Goal: Task Accomplishment & Management: Complete application form

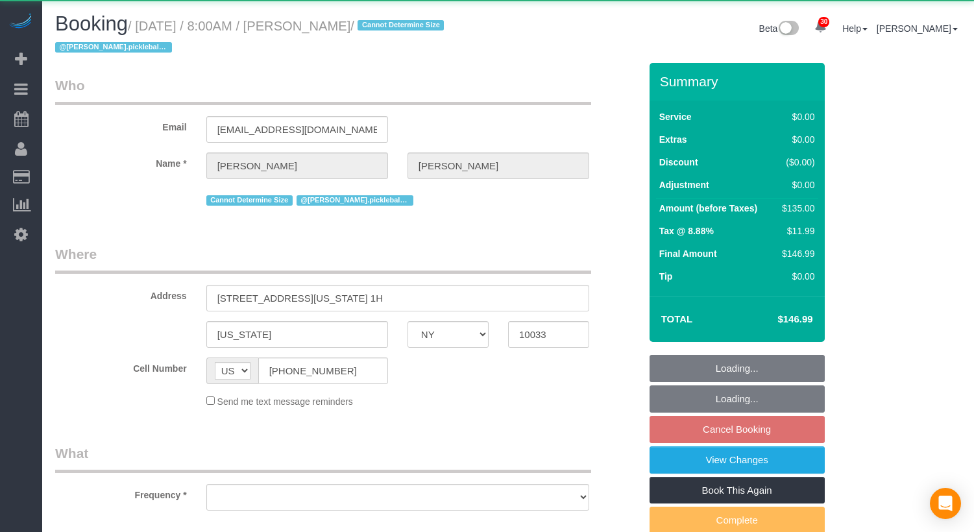
select select "NY"
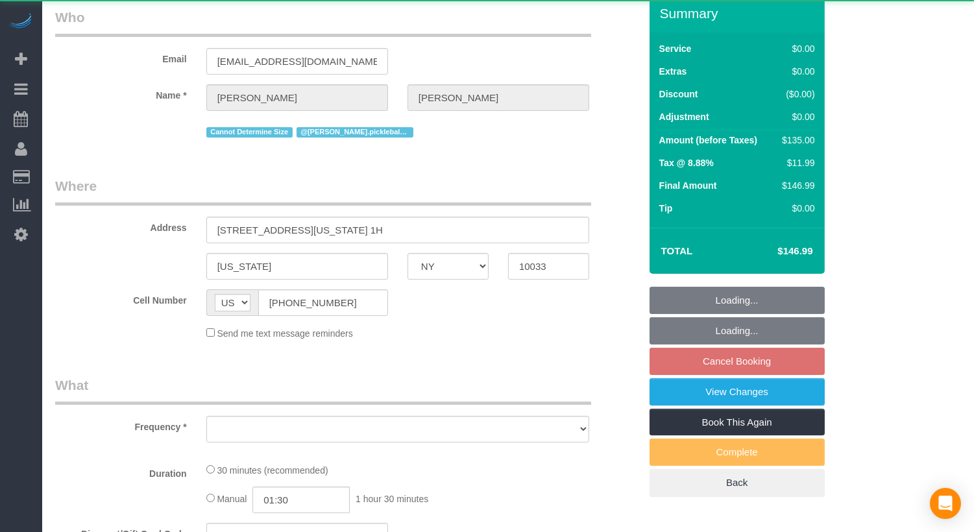
select select "object:1067"
select select "number:56"
select select "number:90"
select select "number:15"
select select "number:5"
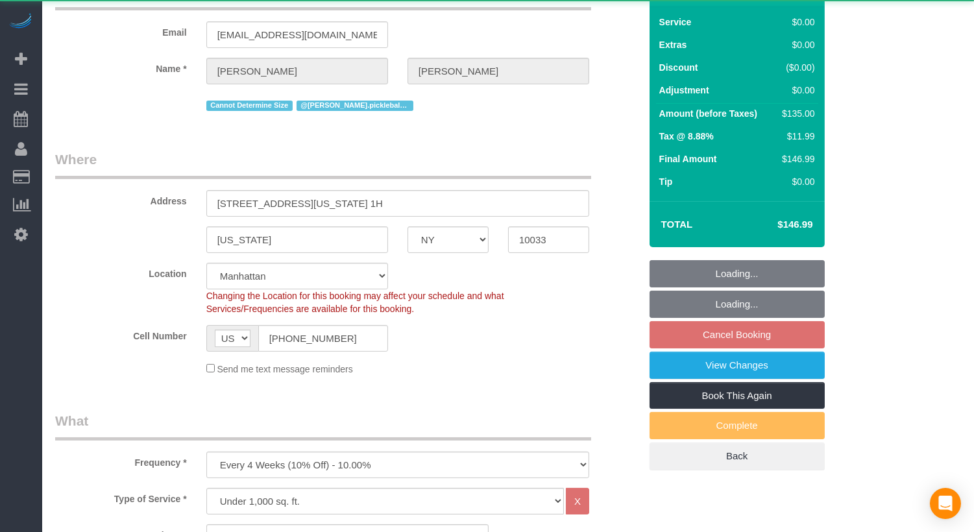
select select "string:stripe-pm_1QH8pE4VGloSiKo7WdYkAuZV"
select select "spot1"
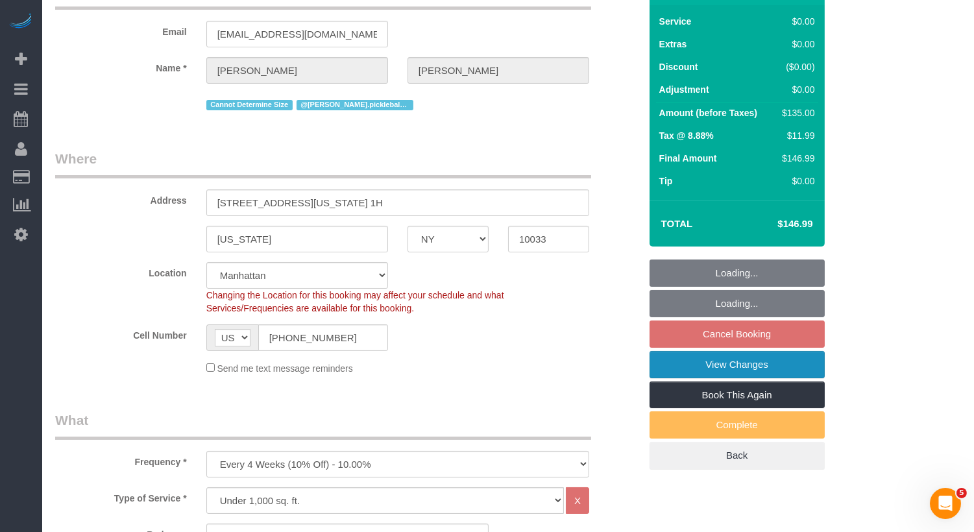
click at [761, 365] on link "View Changes" at bounding box center [736, 364] width 175 height 27
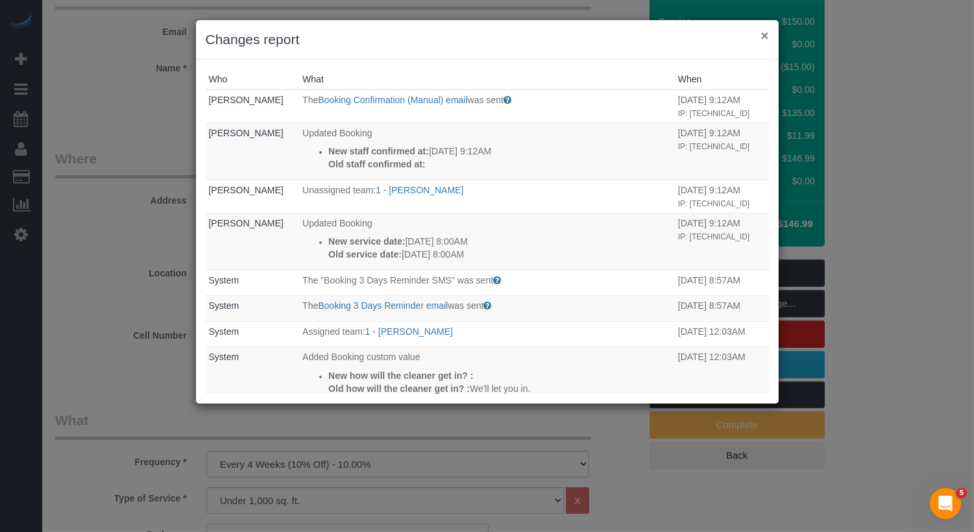
click at [765, 38] on button "×" at bounding box center [764, 36] width 8 height 14
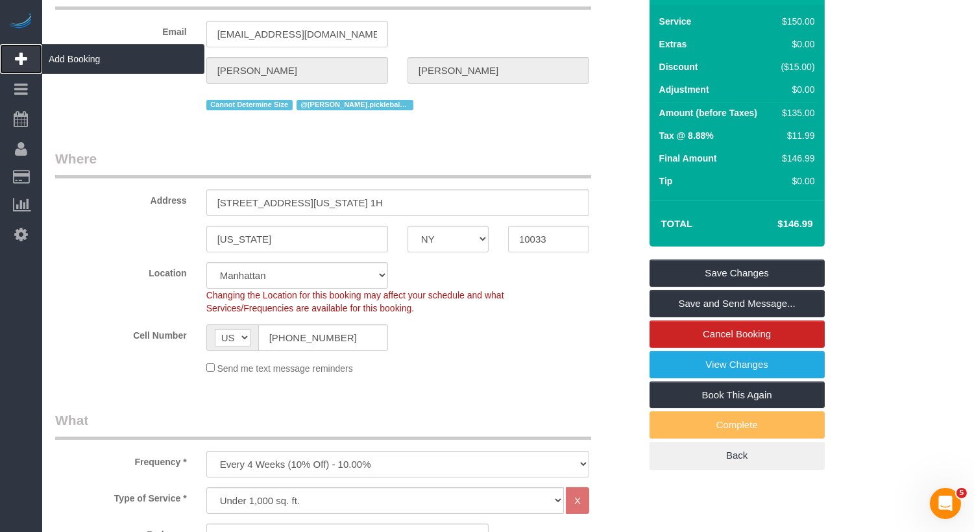
click at [76, 55] on span "Add Booking" at bounding box center [123, 59] width 162 height 30
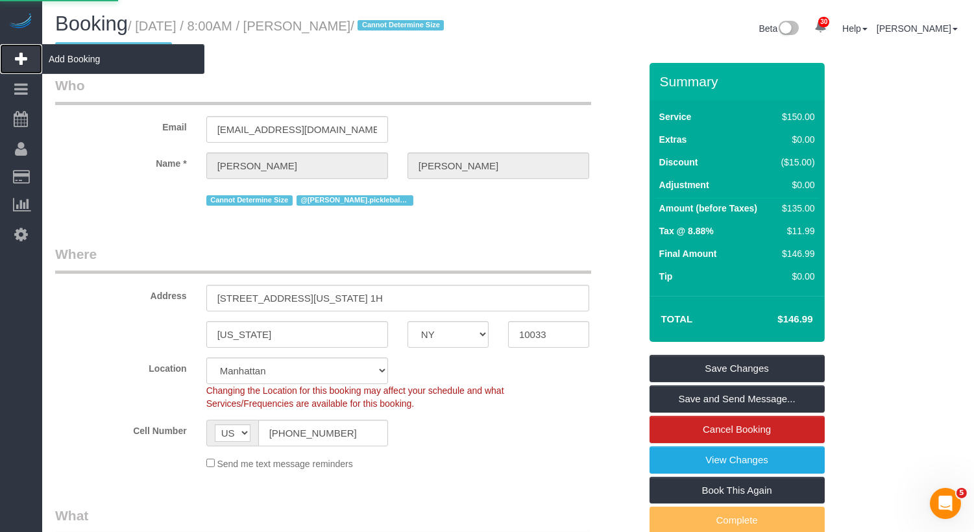
select select "number:89"
select select "number:90"
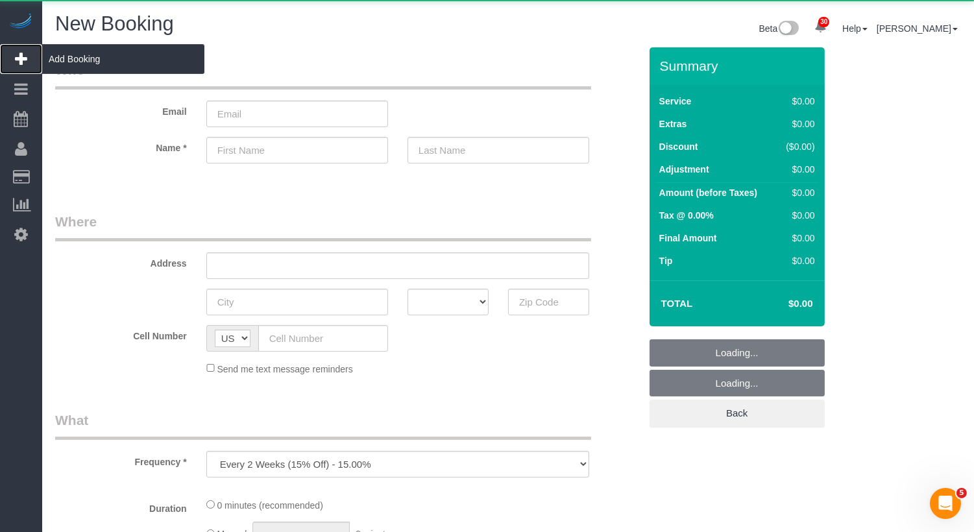
select select "object:2628"
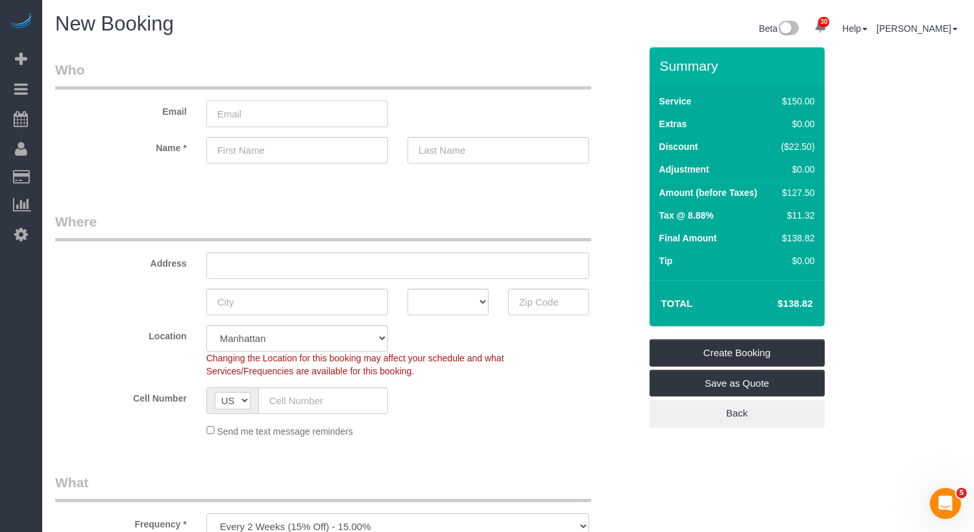
click at [251, 101] on input "email" at bounding box center [297, 114] width 182 height 27
paste input "[EMAIL_ADDRESS][DOMAIN_NAME]"
type input "[EMAIL_ADDRESS][DOMAIN_NAME]"
click at [302, 147] on input "text" at bounding box center [297, 150] width 182 height 27
paste input "[PERSON_NAME]"
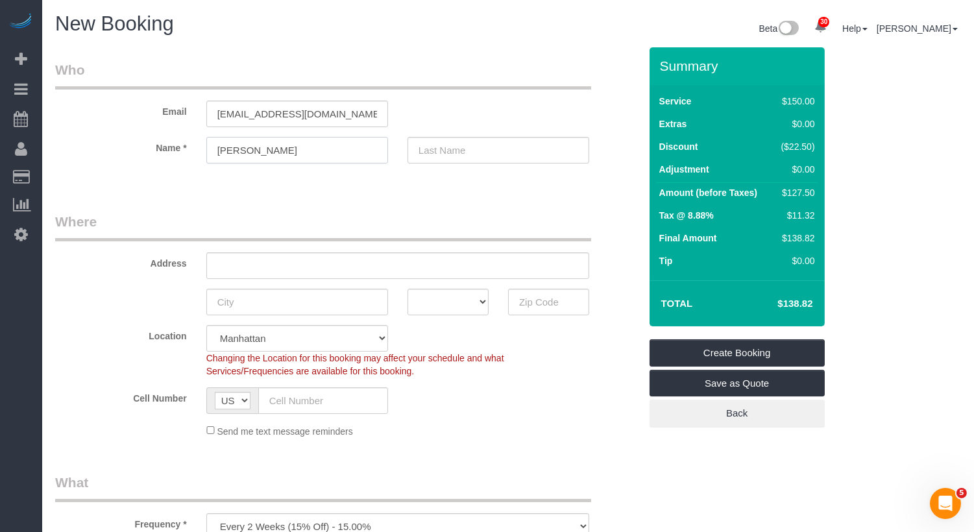
drag, startPoint x: 305, startPoint y: 156, endPoint x: 253, endPoint y: 152, distance: 52.1
click at [253, 152] on input "[PERSON_NAME]" at bounding box center [297, 150] width 182 height 27
type input "Britanny"
click at [457, 153] on input "text" at bounding box center [498, 150] width 182 height 27
paste input "[PERSON_NAME]"
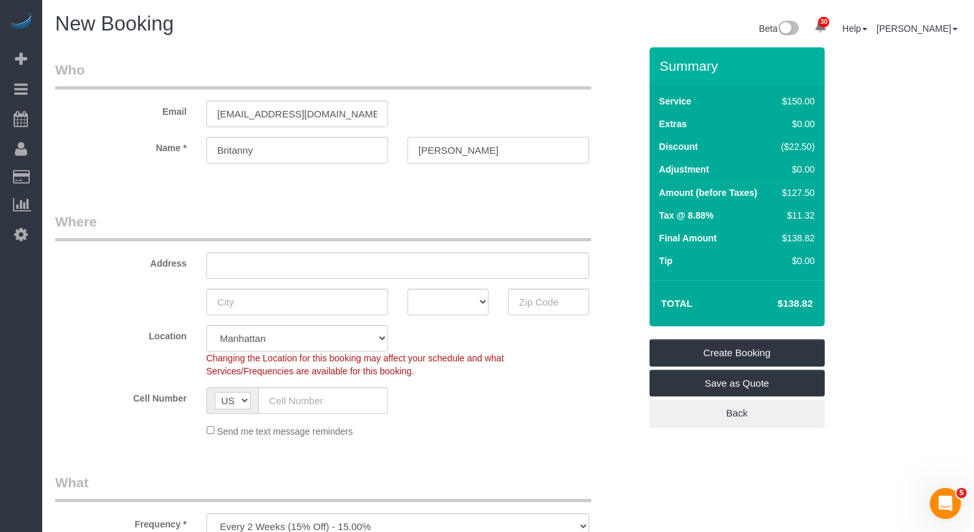
type input "[PERSON_NAME]"
click at [451, 235] on legend "Where" at bounding box center [323, 226] width 536 height 29
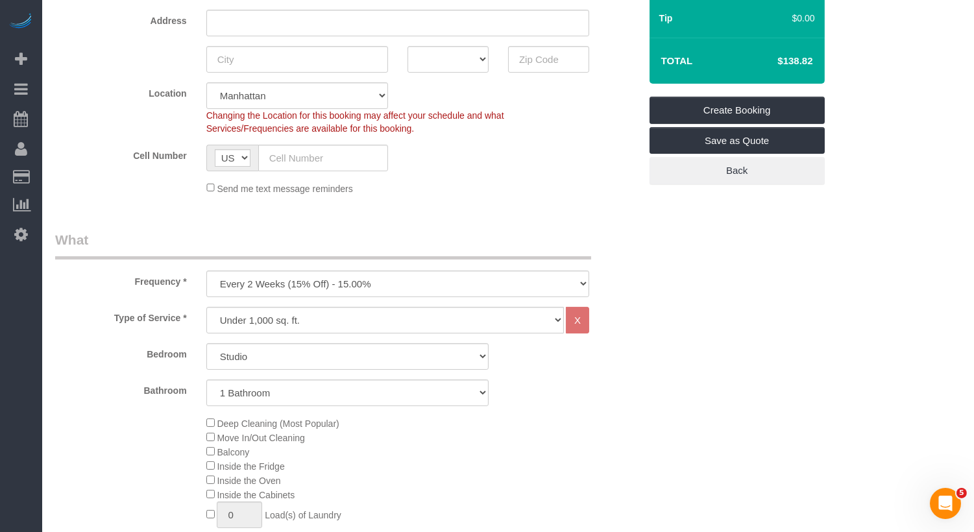
scroll to position [262, 0]
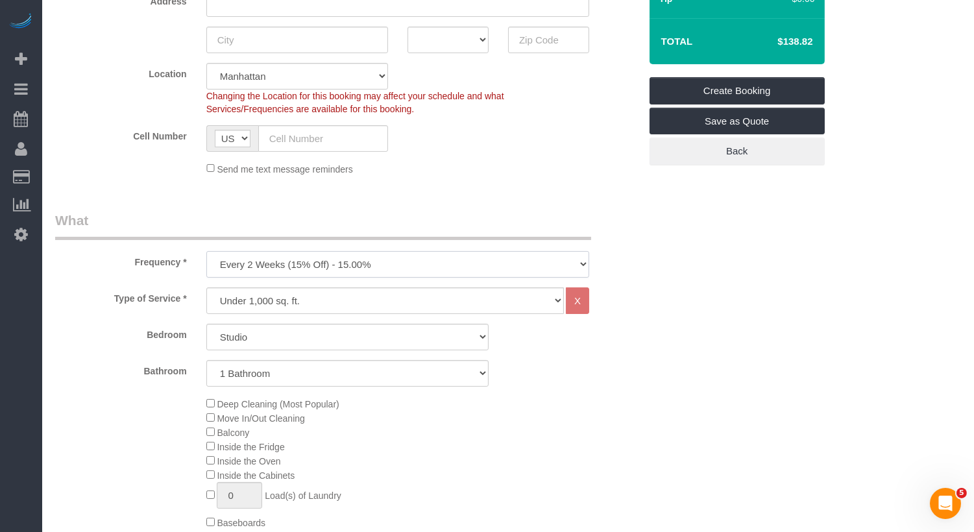
click at [243, 262] on select "One Time Weekly (20% Off) - 20.00% Every 2 Weeks (15% Off) - 15.00% Every 4 Wee…" at bounding box center [397, 264] width 383 height 27
select select "object:2629"
click at [206, 251] on select "One Time Weekly (20% Off) - 20.00% Every 2 Weeks (15% Off) - 15.00% Every 4 Wee…" at bounding box center [397, 264] width 383 height 27
click at [248, 302] on select "Under 1,000 sq. ft. 1,001 - 1,500 sq. ft. 1,500+ sq. ft. Custom Cleaning Office…" at bounding box center [384, 300] width 357 height 27
select select "213"
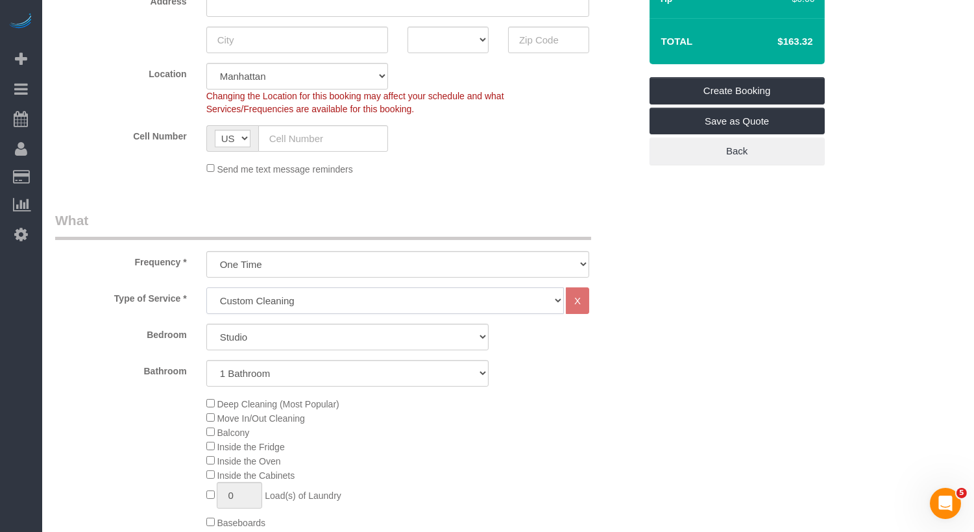
click at [206, 287] on select "Under 1,000 sq. ft. 1,001 - 1,500 sq. ft. 1,500+ sq. ft. Custom Cleaning Office…" at bounding box center [384, 300] width 357 height 27
select select "1"
select select "120"
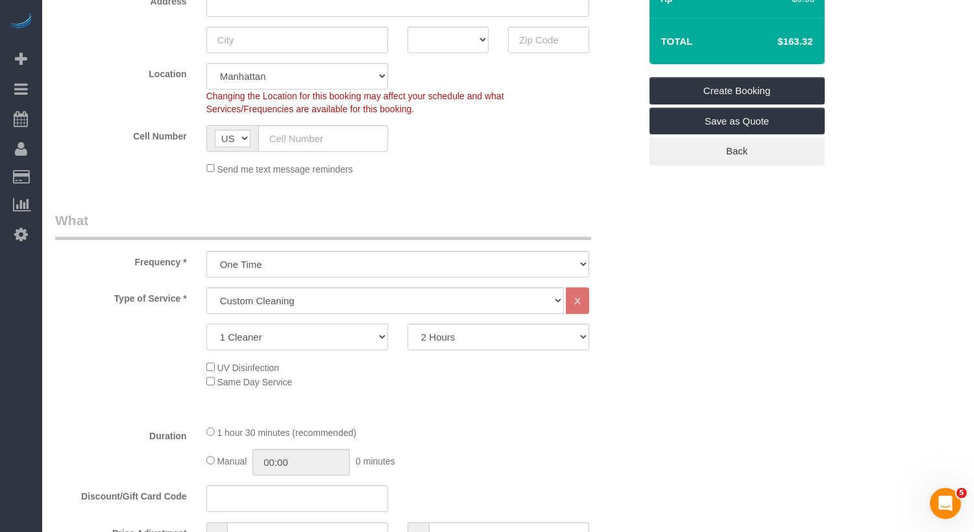
click at [248, 341] on select "1 Cleaner 2 Cleaners 3 Cleaners 4 Cleaners 5 Cleaners" at bounding box center [297, 337] width 182 height 27
select select "2"
click at [206, 324] on select "1 Cleaner 2 Cleaners 3 Cleaners 4 Cleaners 5 Cleaners" at bounding box center [297, 337] width 182 height 27
click at [468, 339] on select "2 Hours 2.5 Hours 3 Hours 3.5 Hours 4 Hours 4.5 Hours 5 Hours 5.5 Hours 6 Hours…" at bounding box center [498, 337] width 182 height 27
select select "180"
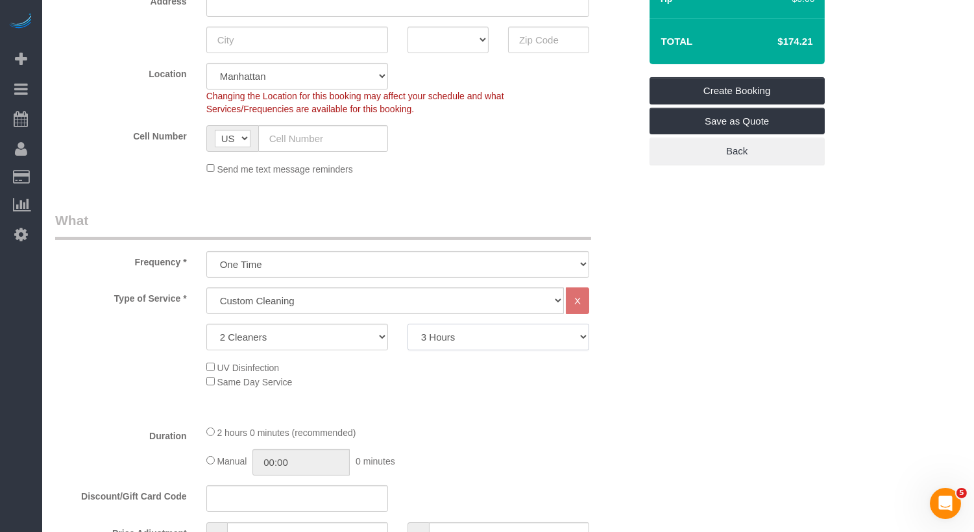
click at [407, 324] on select "2 Hours 2.5 Hours 3 Hours 3.5 Hours 4 Hours 4.5 Hours 5 Hours 5.5 Hours 6 Hours…" at bounding box center [498, 337] width 182 height 27
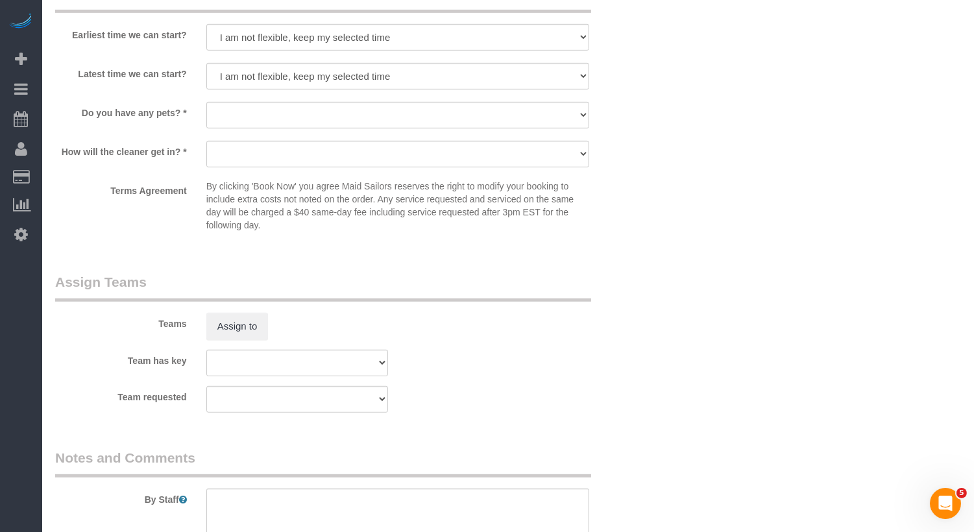
scroll to position [1413, 0]
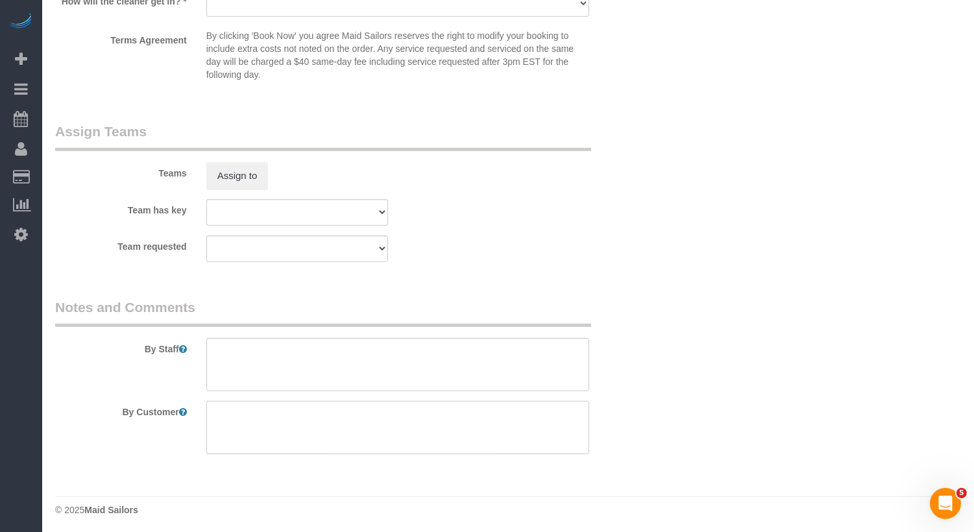
click at [311, 409] on textarea at bounding box center [397, 427] width 383 height 53
click at [308, 414] on textarea "To enrich screen reader interactions, please activate Accessibility in Grammarl…" at bounding box center [397, 427] width 383 height 53
click at [333, 413] on textarea "To enrich screen reader interactions, please activate Accessibility in Grammarl…" at bounding box center [397, 427] width 383 height 53
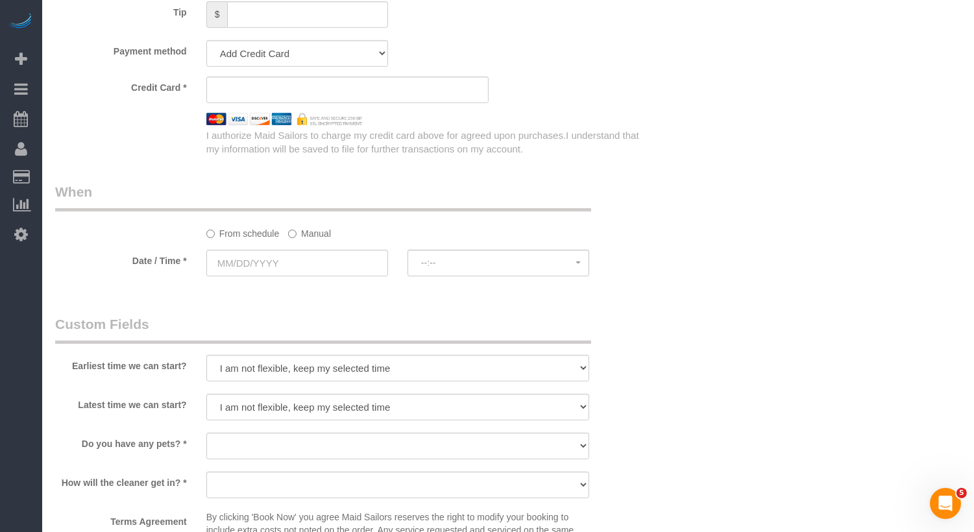
scroll to position [931, 0]
type textarea "Deep clean of a studio plus organizing and throwing out trash"
click at [266, 252] on input "text" at bounding box center [297, 263] width 182 height 27
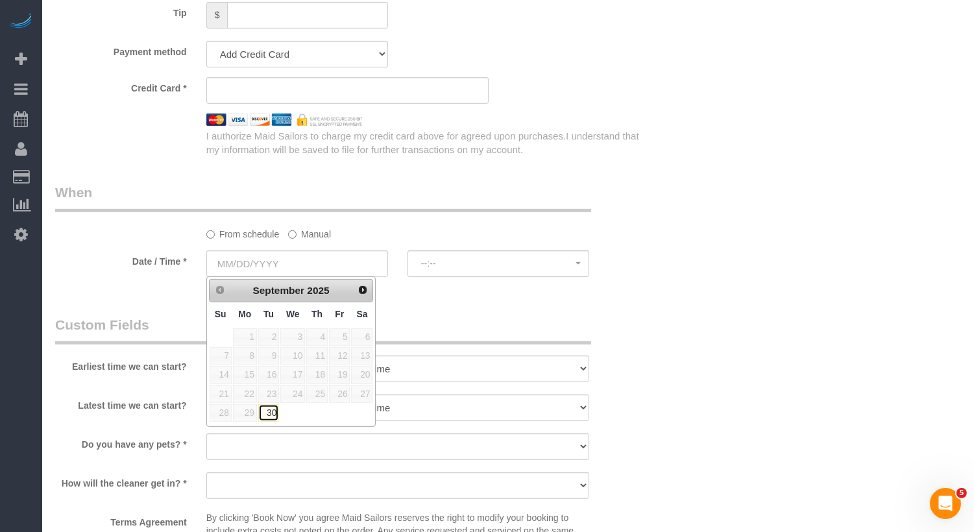
click at [274, 405] on link "30" at bounding box center [268, 413] width 21 height 18
type input "[DATE]"
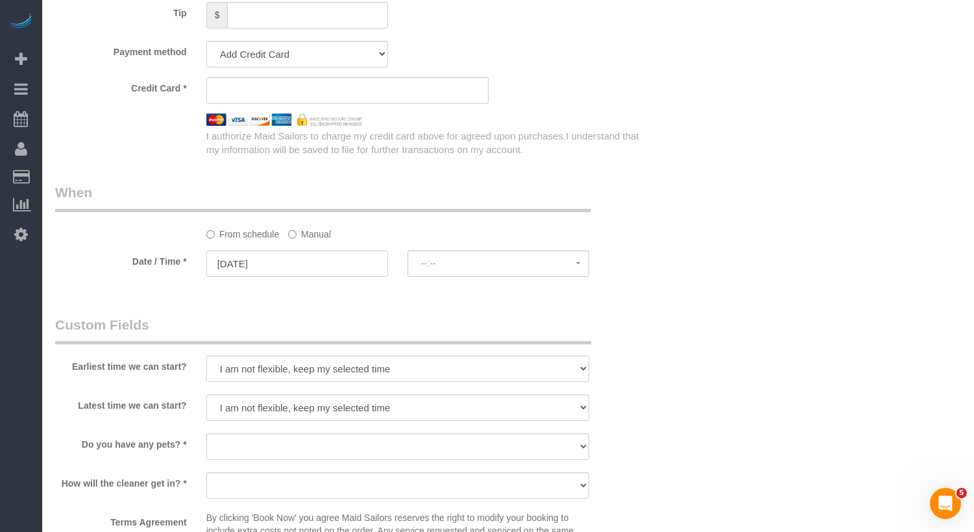
select select "spot115"
click at [441, 265] on span "1:00PM" at bounding box center [498, 263] width 154 height 10
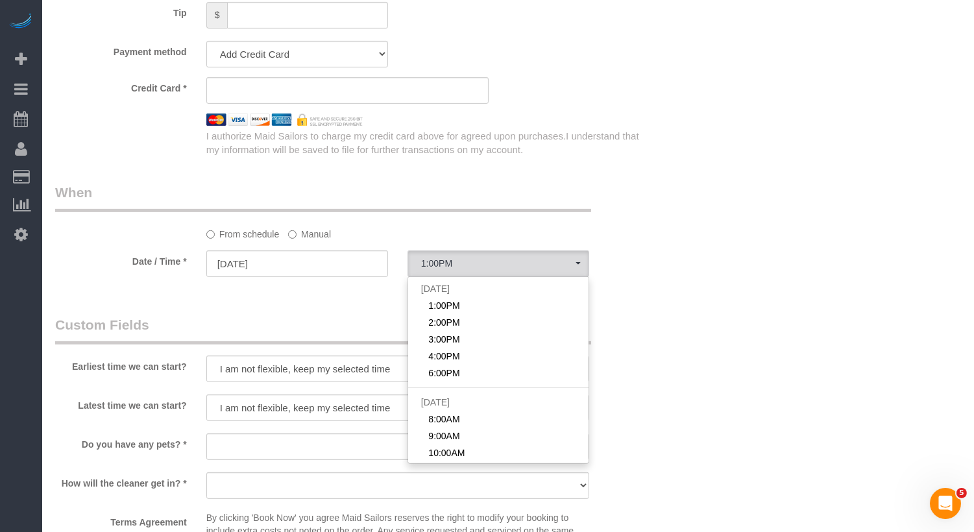
click at [465, 231] on div "From schedule Manual" at bounding box center [398, 232] width 402 height 18
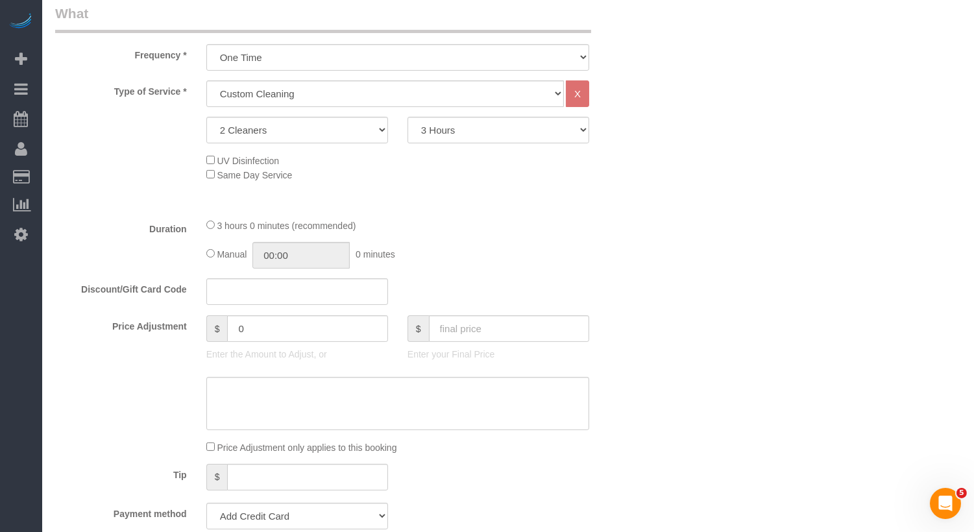
scroll to position [0, 0]
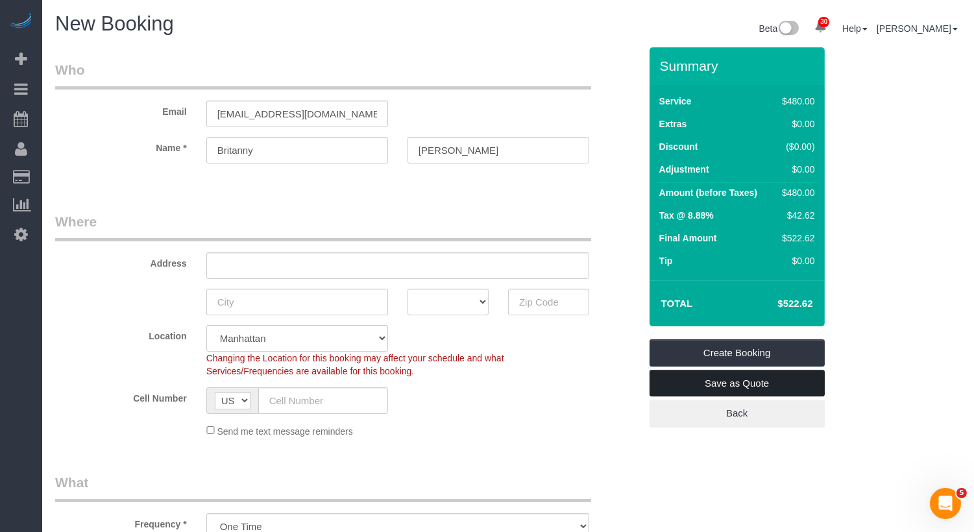
click at [710, 381] on link "Save as Quote" at bounding box center [736, 383] width 175 height 27
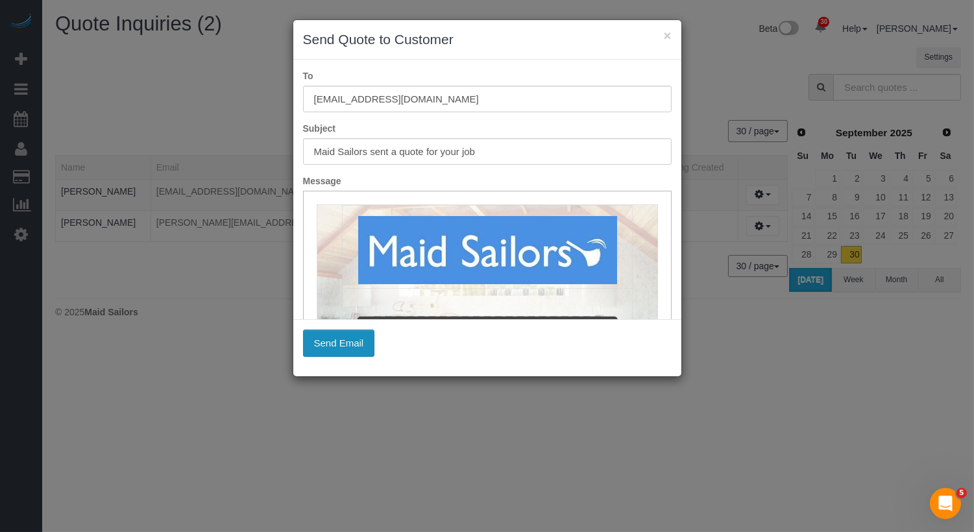
click at [358, 346] on button "Send Email" at bounding box center [339, 343] width 72 height 27
